Goal: Task Accomplishment & Management: Complete application form

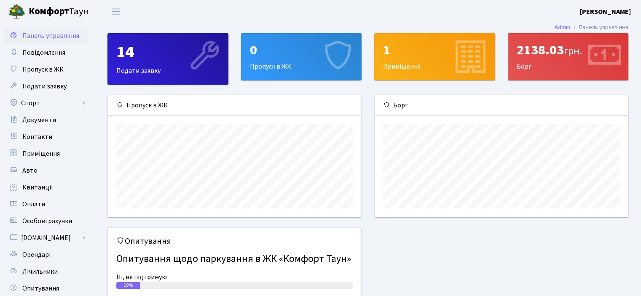
scroll to position [121, 253]
click at [46, 72] on span "Пропуск в ЖК" at bounding box center [42, 69] width 41 height 9
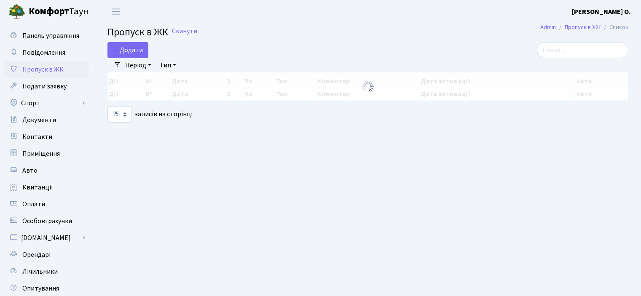
select select "25"
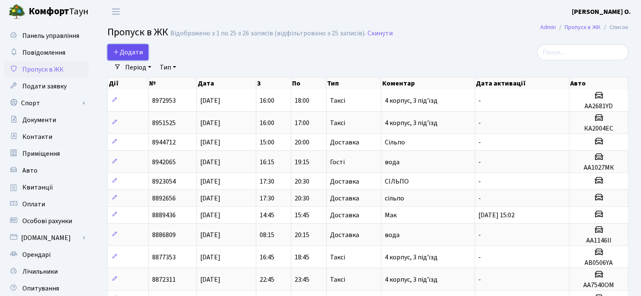
click at [127, 51] on span "Додати" at bounding box center [128, 52] width 30 height 9
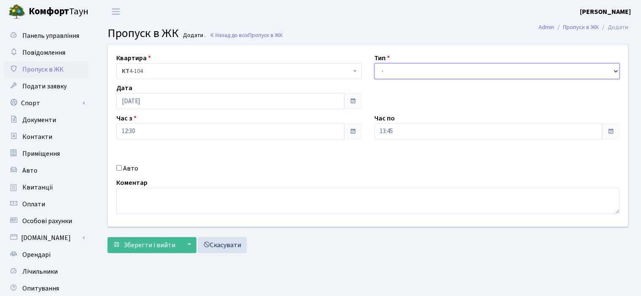
click at [388, 70] on select "- Доставка Таксі Гості Сервіс" at bounding box center [497, 71] width 245 height 16
select select "1"
click at [375, 63] on select "- Доставка Таксі Гості Сервіс" at bounding box center [497, 71] width 245 height 16
click at [171, 129] on input "12:30" at bounding box center [230, 132] width 228 height 16
click at [117, 167] on input "Авто" at bounding box center [118, 167] width 5 height 5
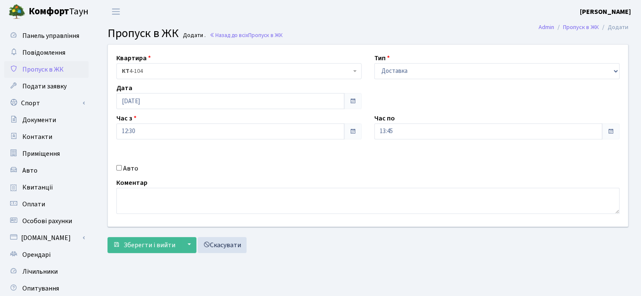
checkbox input "true"
click at [152, 194] on textarea at bounding box center [368, 201] width 504 height 26
click at [143, 130] on input "12:30" at bounding box center [230, 132] width 228 height 16
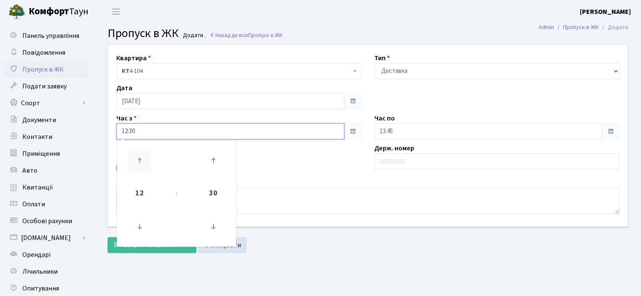
click at [140, 163] on icon at bounding box center [139, 160] width 23 height 23
click at [211, 227] on icon at bounding box center [213, 227] width 23 height 23
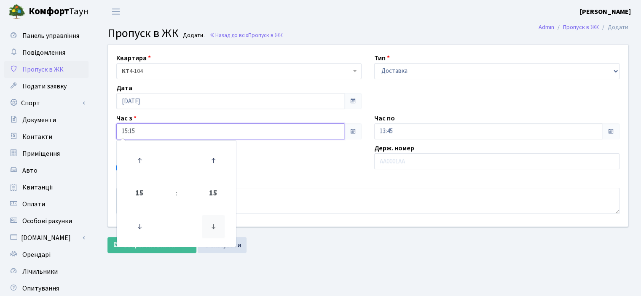
type input "15:00"
click at [356, 172] on div "Авто" at bounding box center [239, 169] width 258 height 10
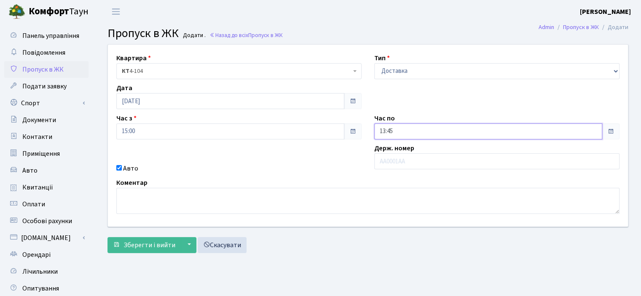
click at [400, 132] on input "13:45" at bounding box center [489, 132] width 228 height 16
click at [398, 159] on icon at bounding box center [397, 160] width 23 height 23
type input "15:45"
click at [152, 268] on main "Admin Пропуск в ЖК Додати Пропуск в ЖК Додати . Назад до всіх Пропуск в ЖК Квар…" at bounding box center [368, 190] width 547 height 335
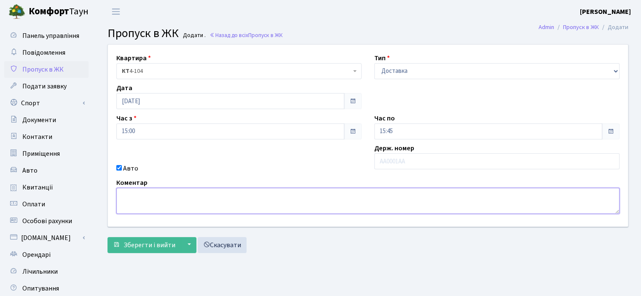
click at [129, 202] on textarea at bounding box center [368, 201] width 504 height 26
type textarea "СІЛЬПО"
click at [593, 133] on input "15:45" at bounding box center [489, 132] width 228 height 16
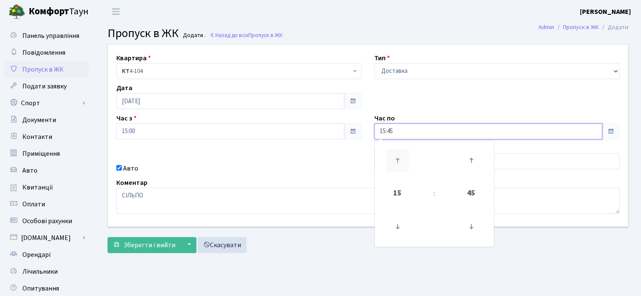
click at [395, 160] on icon at bounding box center [397, 160] width 23 height 23
type input "17:45"
click at [309, 254] on div "Квартира <b>КТ</b>&nbsp;&nbsp;&nbsp;&nbsp;4-104 КТ 4-104 Тип - Доставка Таксі Г…" at bounding box center [368, 150] width 534 height 213
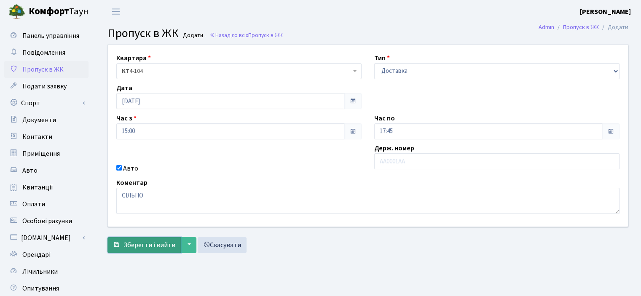
click at [143, 245] on span "Зберегти і вийти" at bounding box center [150, 245] width 52 height 9
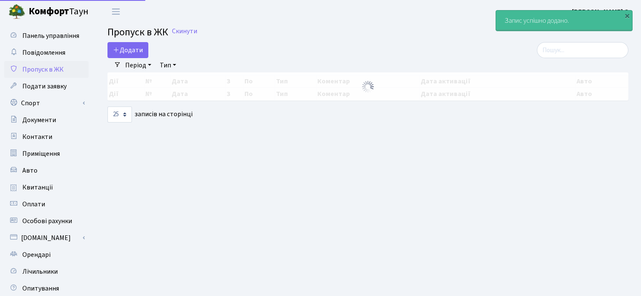
select select "25"
